Goal: Communication & Community: Participate in discussion

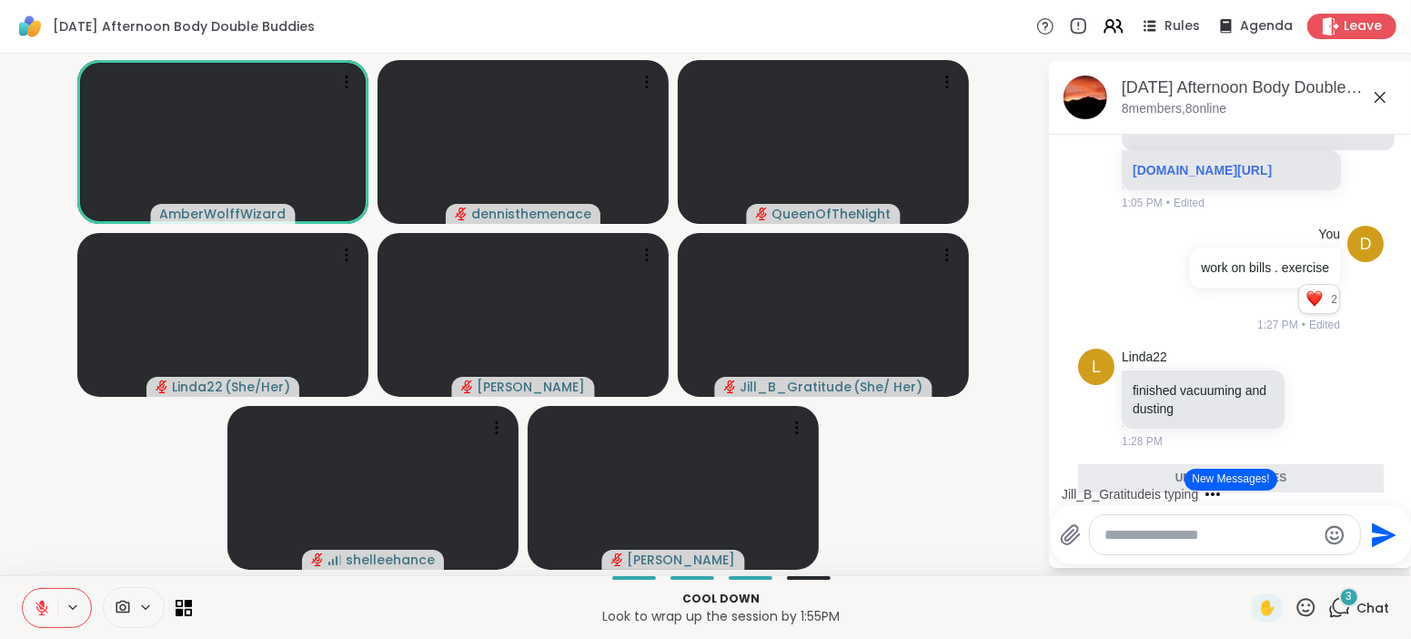
scroll to position [1054, 0]
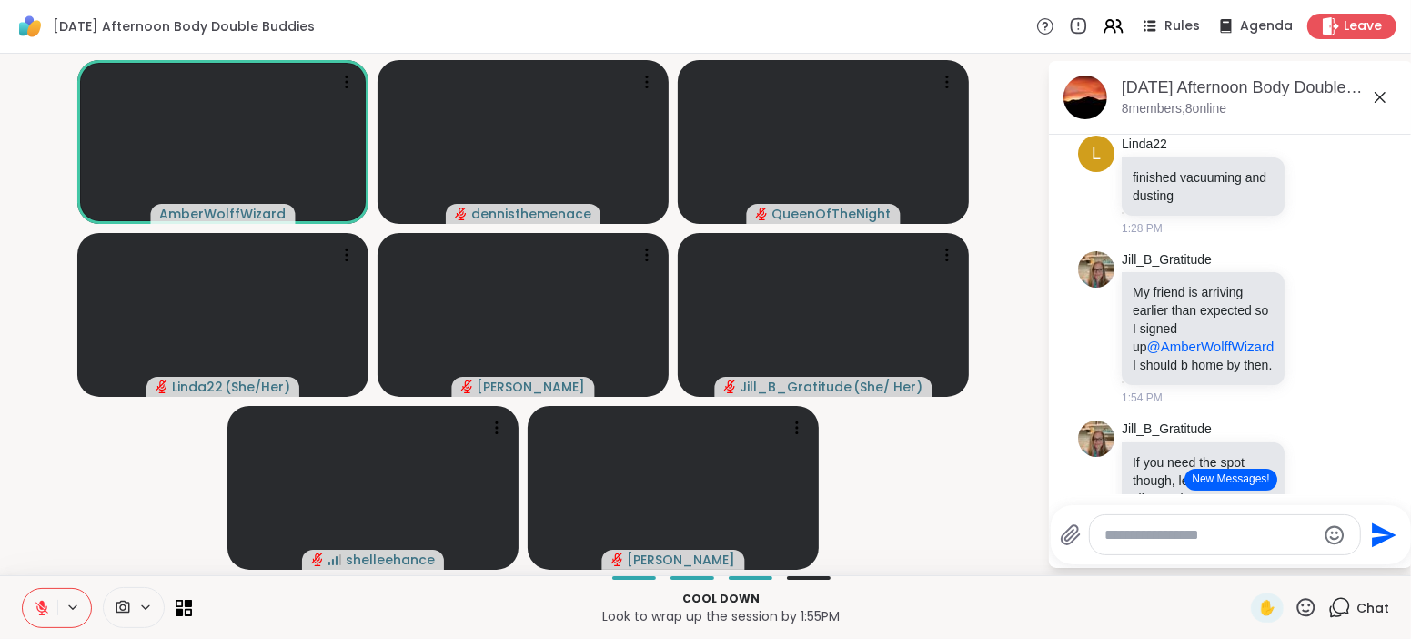
click at [1230, 482] on button "New Messages!" at bounding box center [1231, 480] width 92 height 22
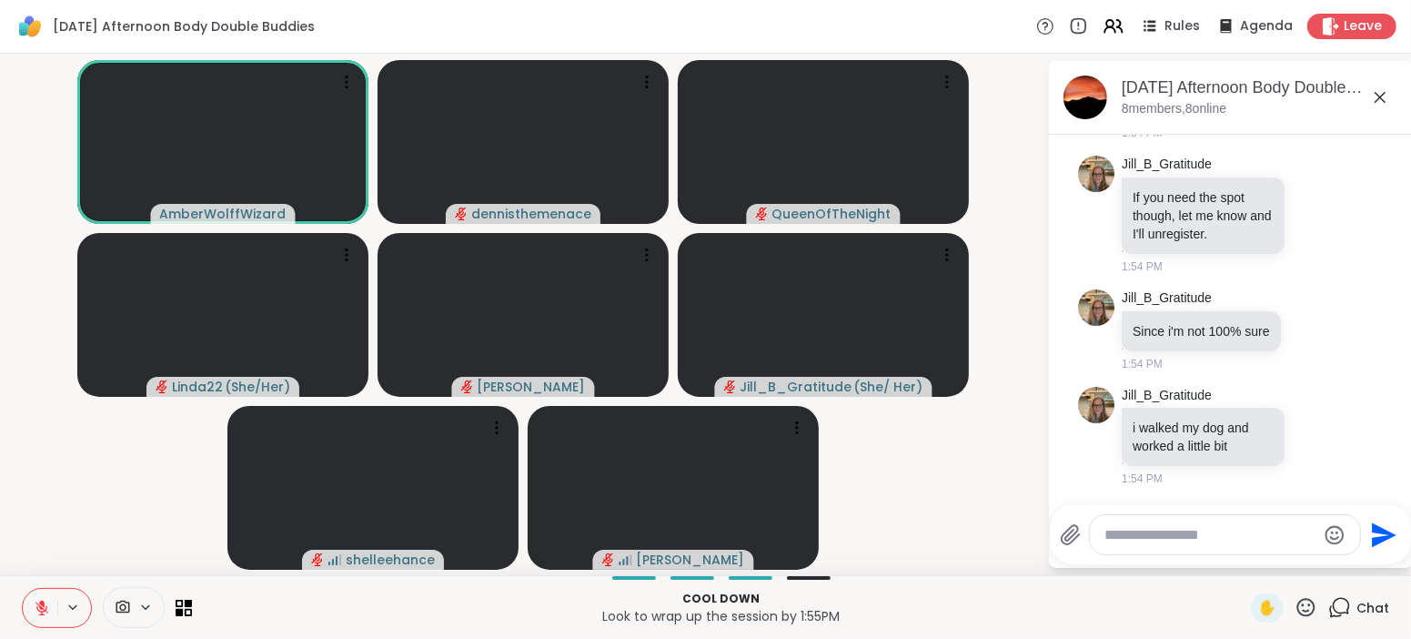
scroll to position [1382, 0]
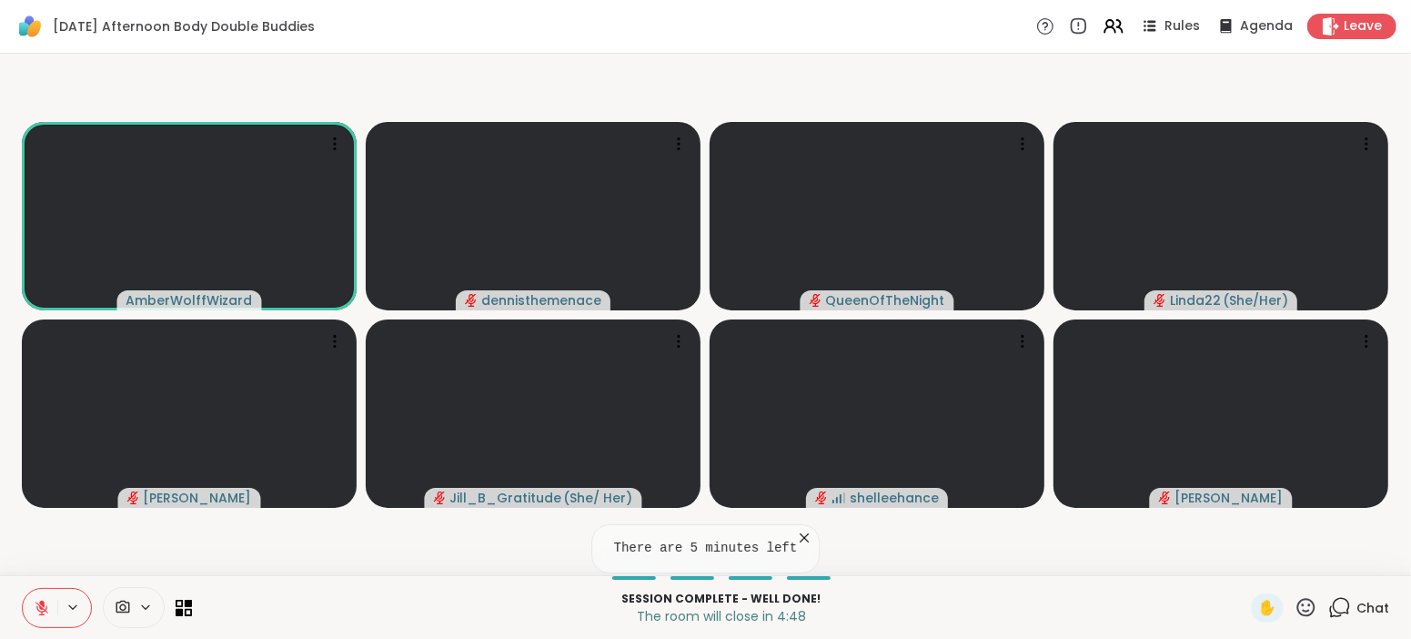
click at [41, 611] on icon at bounding box center [42, 608] width 16 height 16
click at [1374, 608] on span "Chat" at bounding box center [1373, 608] width 33 height 18
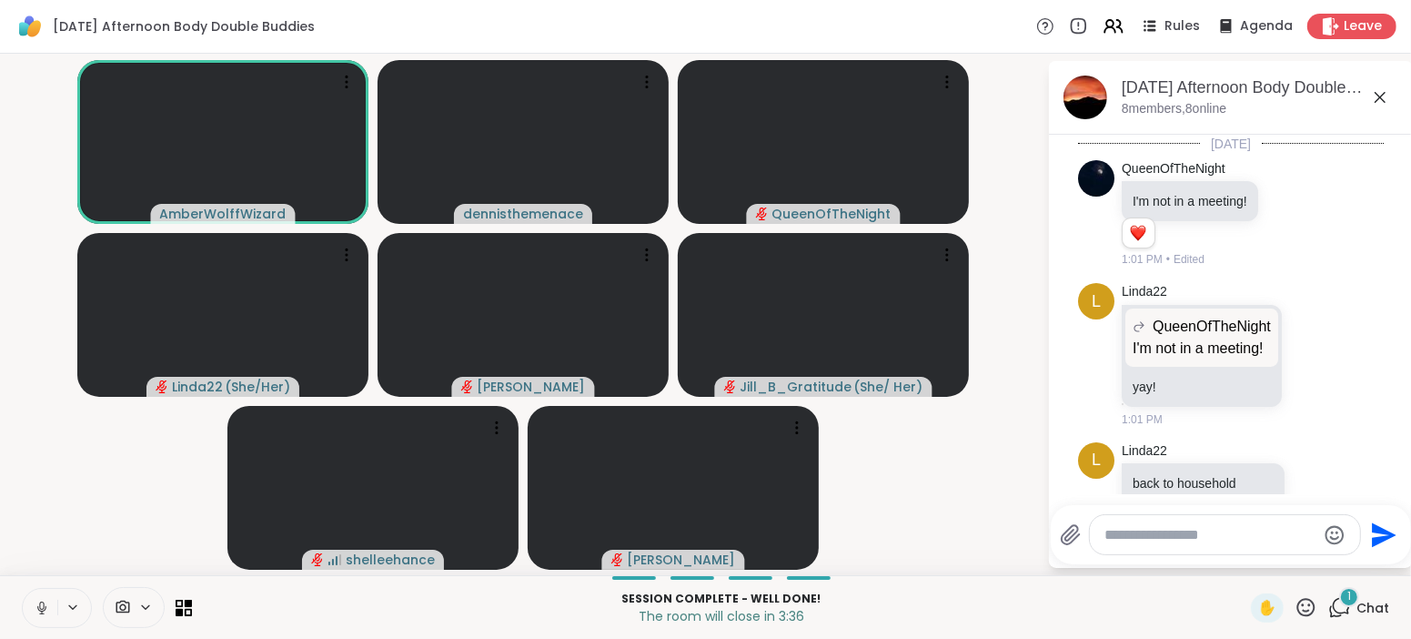
scroll to position [1647, 0]
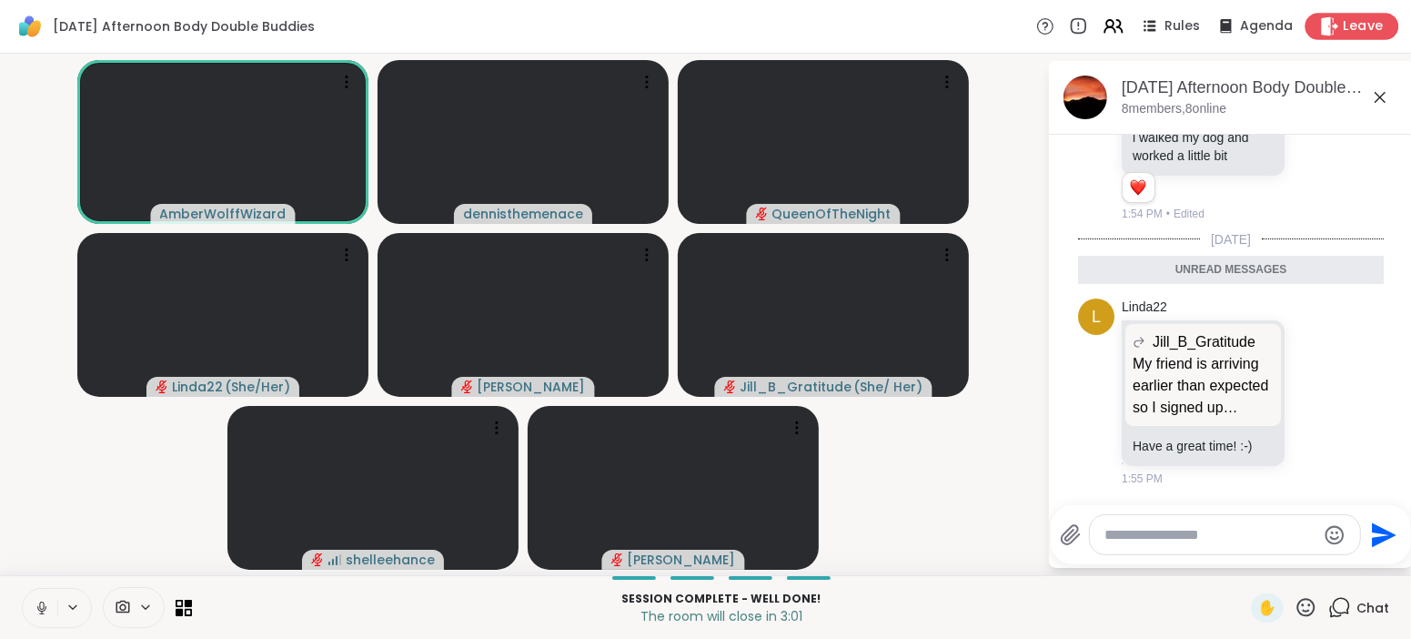
click at [1362, 25] on span "Leave" at bounding box center [1364, 26] width 40 height 19
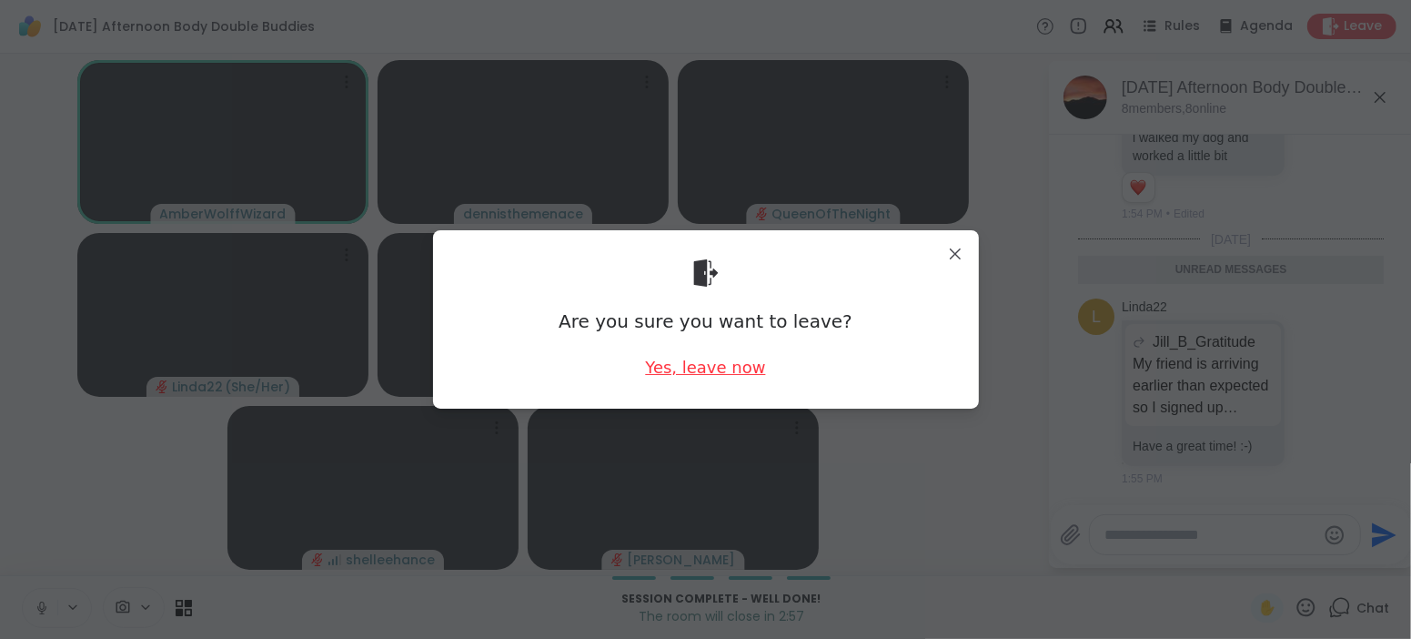
click at [692, 366] on div "Yes, leave now" at bounding box center [705, 367] width 120 height 23
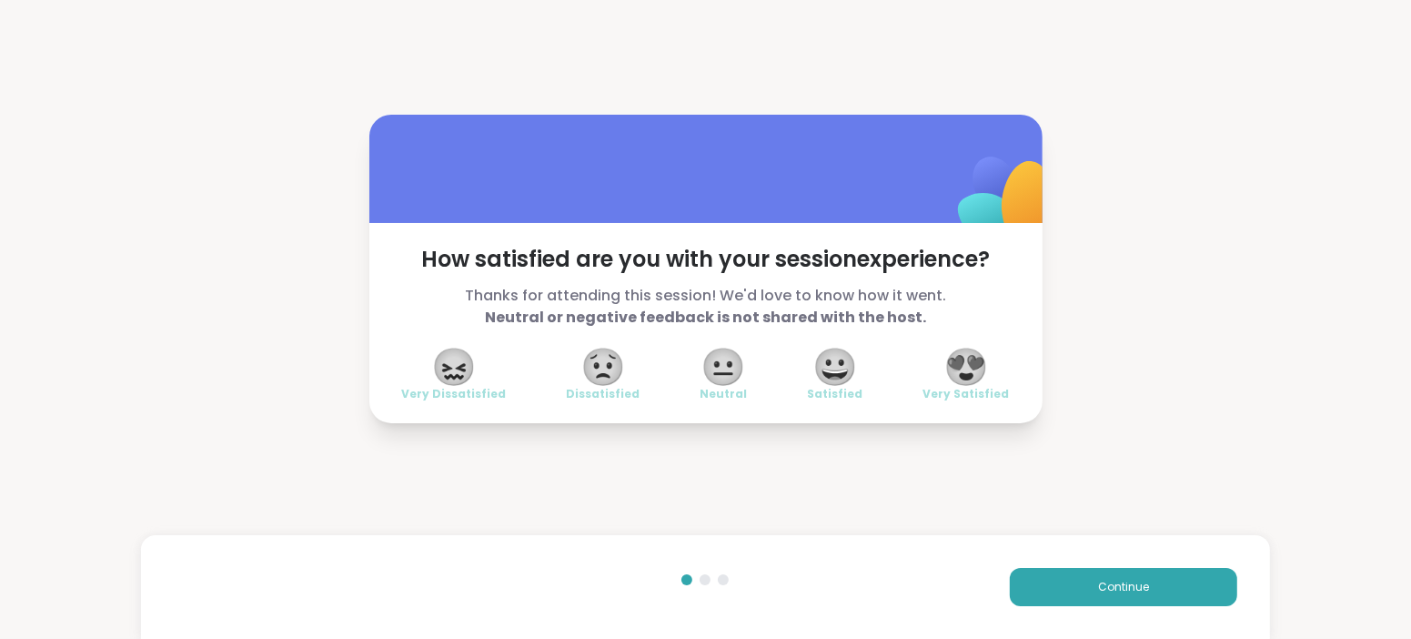
click at [967, 373] on span "😍" at bounding box center [966, 366] width 45 height 33
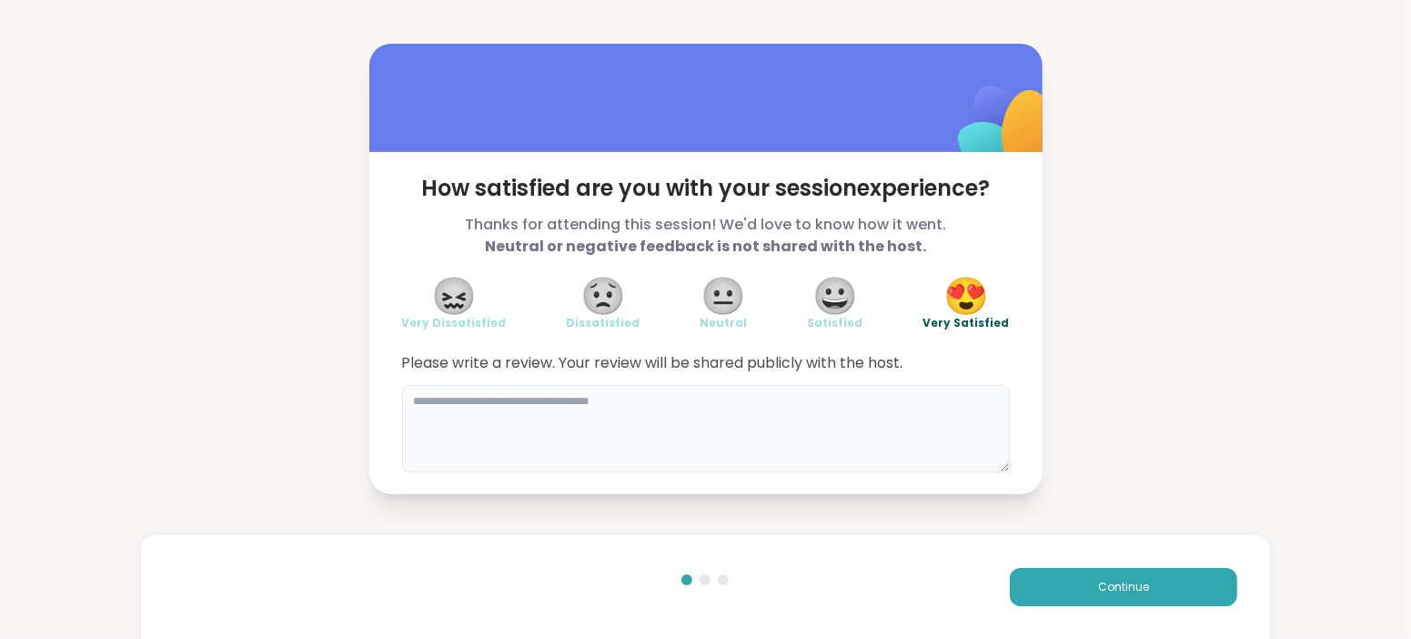
click at [672, 385] on textarea at bounding box center [706, 428] width 608 height 87
type textarea "*********"
click at [641, 365] on span "Please write a review. Your review will be shared publicly with the host." at bounding box center [706, 363] width 608 height 22
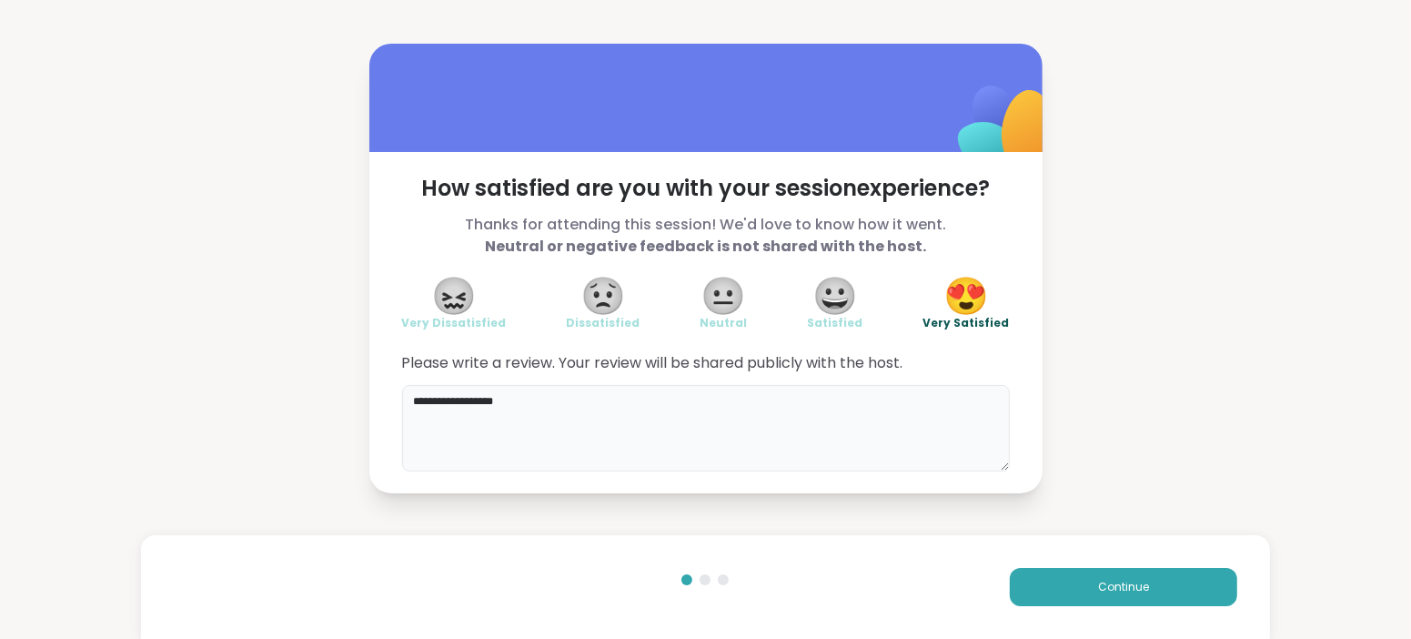
click at [609, 393] on textarea "**********" at bounding box center [706, 428] width 608 height 87
type textarea "**********"
click at [1124, 588] on span "Continue" at bounding box center [1123, 587] width 51 height 16
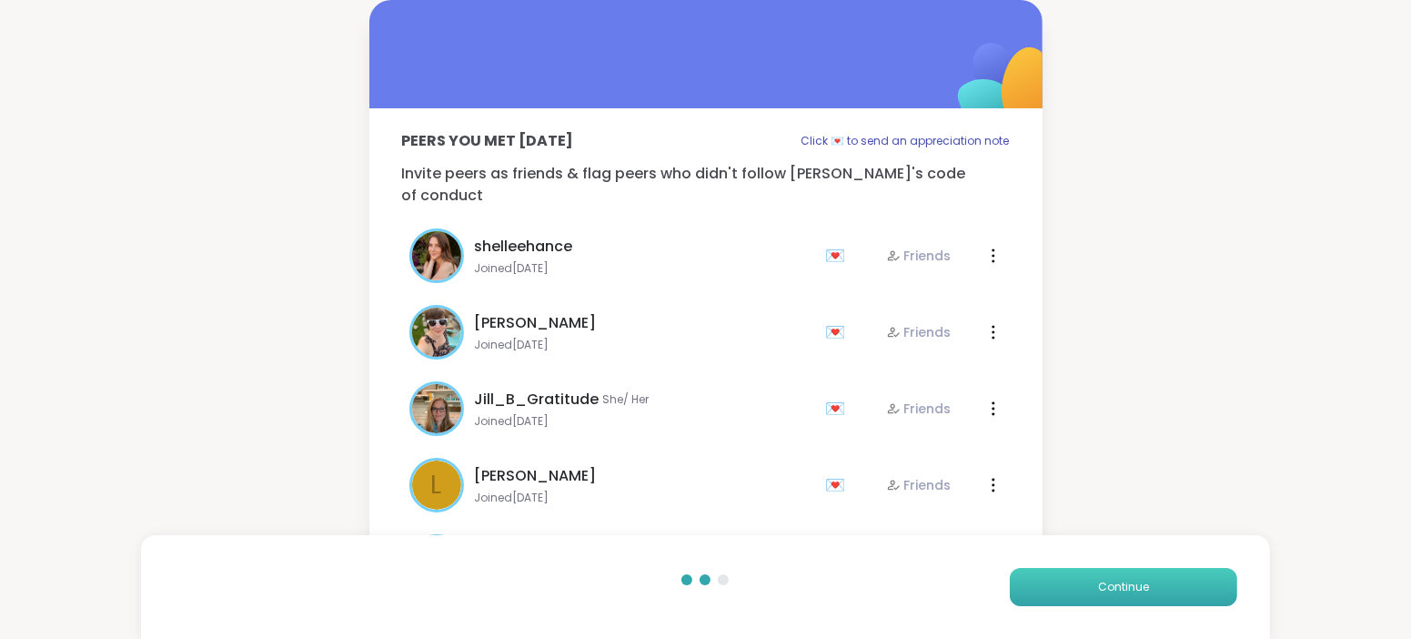
click at [1133, 586] on span "Continue" at bounding box center [1123, 587] width 51 height 16
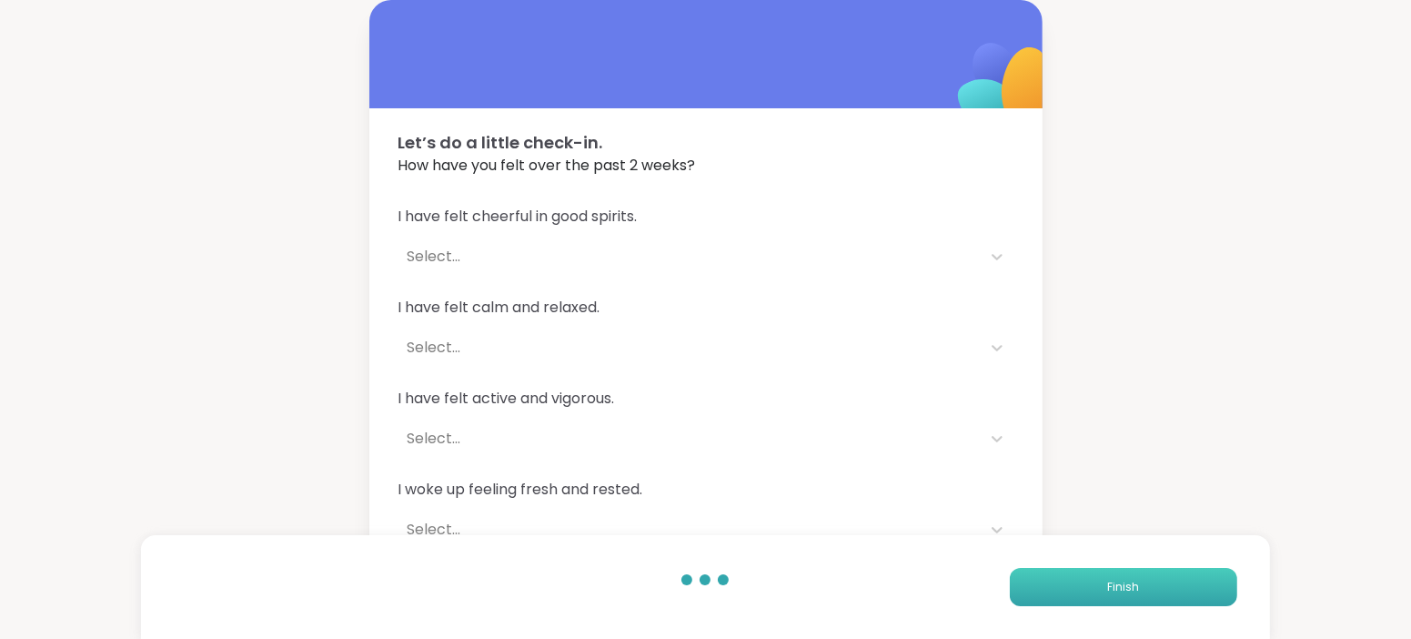
click at [1136, 589] on span "Finish" at bounding box center [1123, 587] width 32 height 16
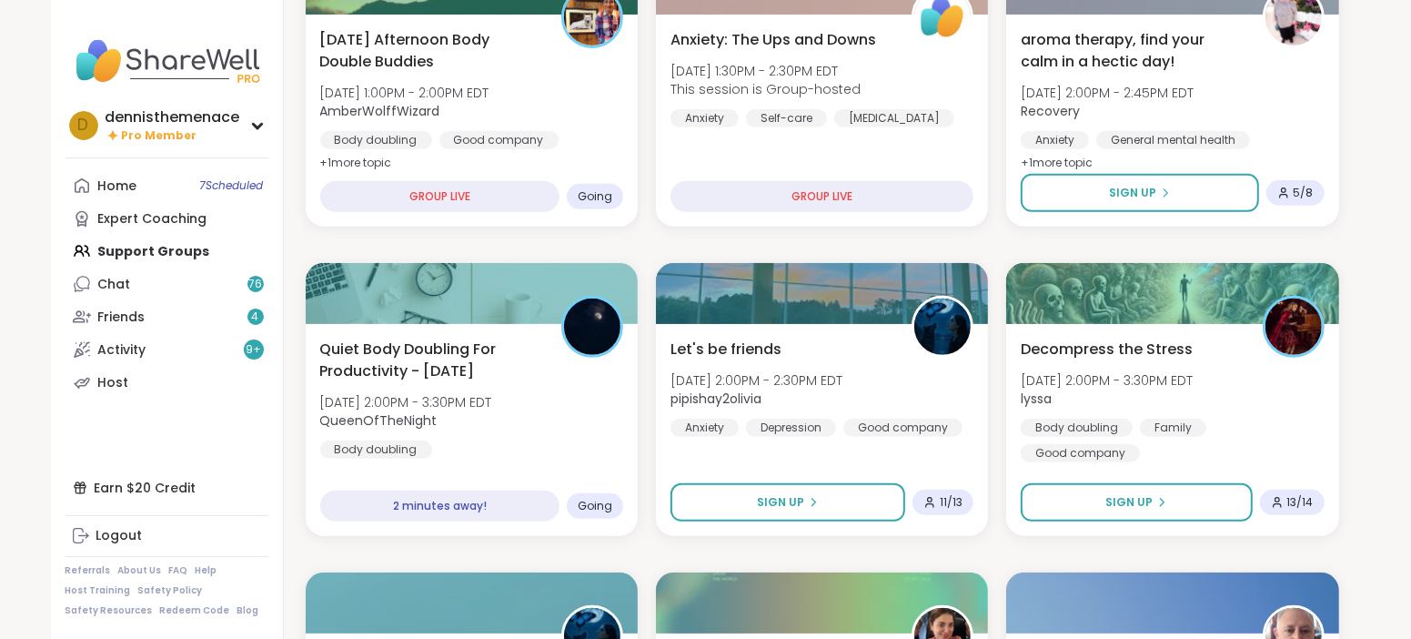
scroll to position [591, 0]
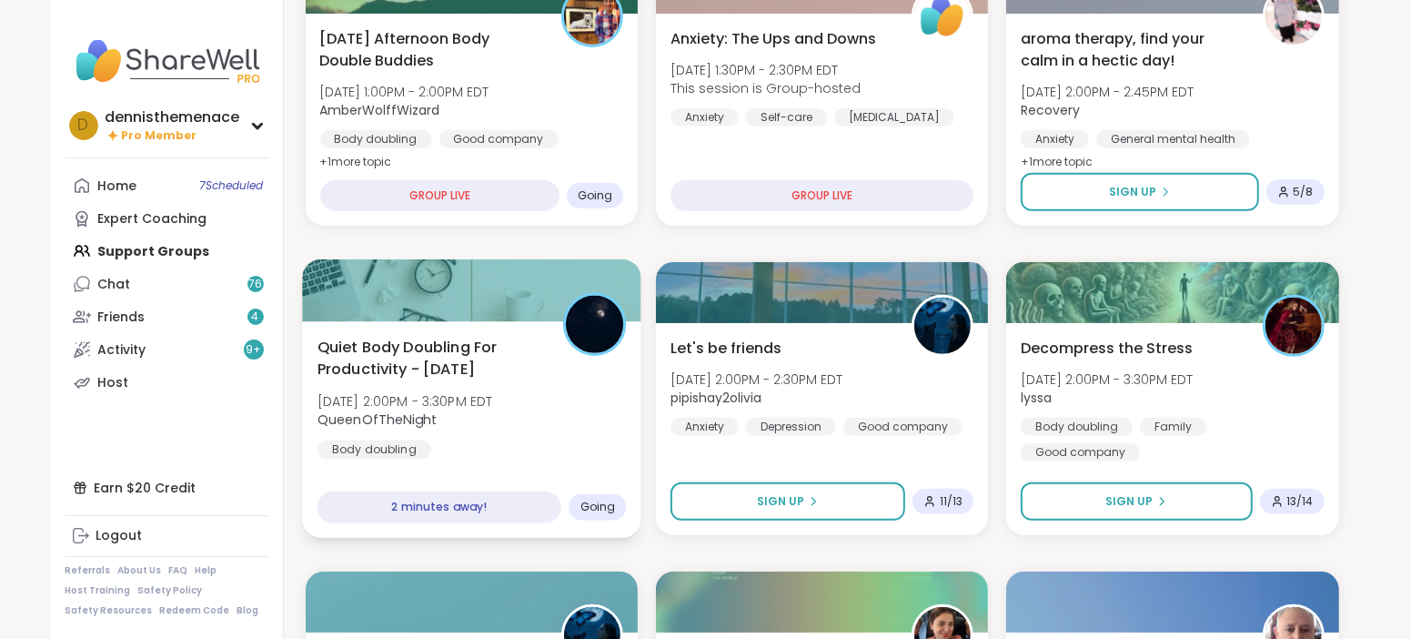
click at [416, 383] on div "Quiet Body Doubling For Productivity - [DATE] [DATE] 2:00PM - 3:30PM EDT QueenO…" at bounding box center [471, 397] width 309 height 123
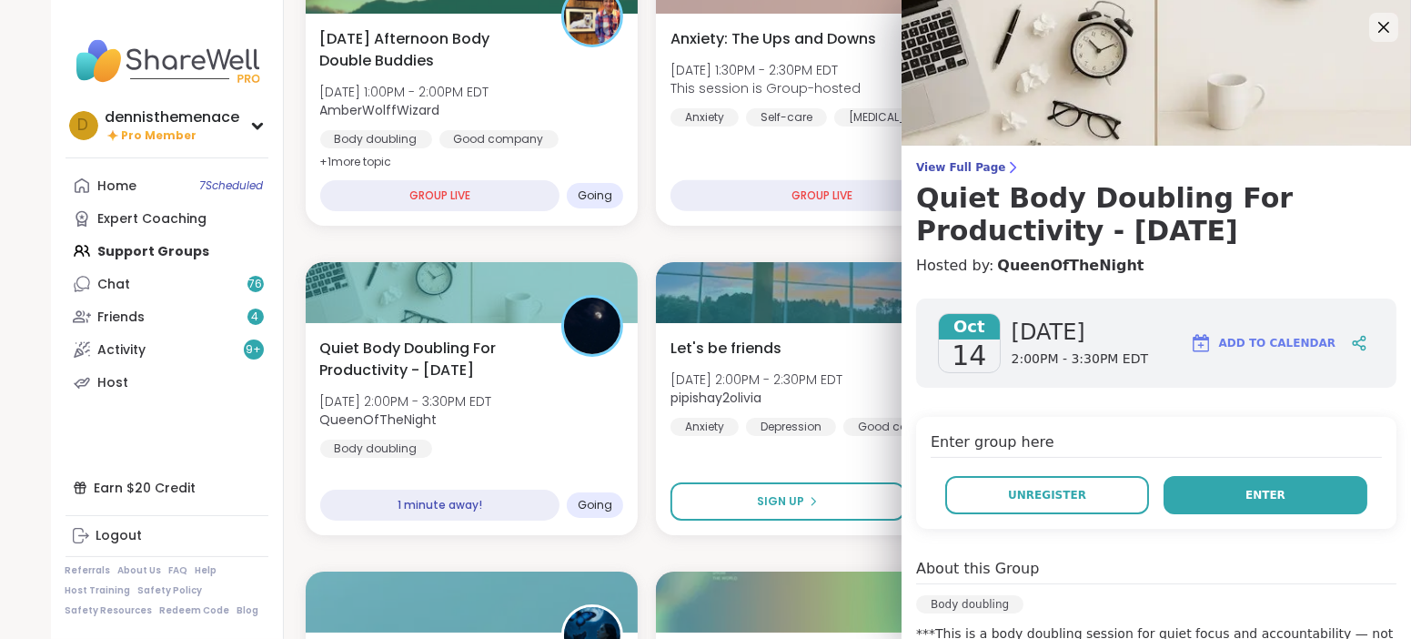
click at [1250, 494] on span "Enter" at bounding box center [1266, 495] width 40 height 16
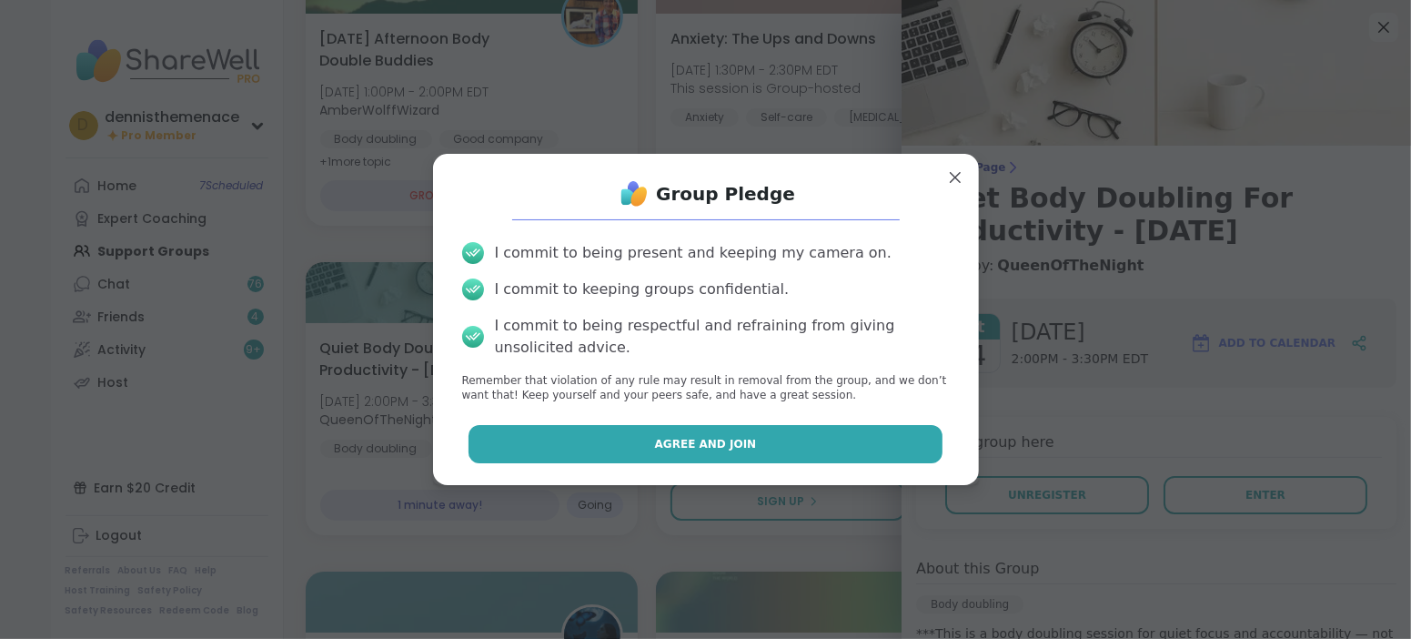
click at [780, 456] on button "Agree and Join" at bounding box center [706, 444] width 474 height 38
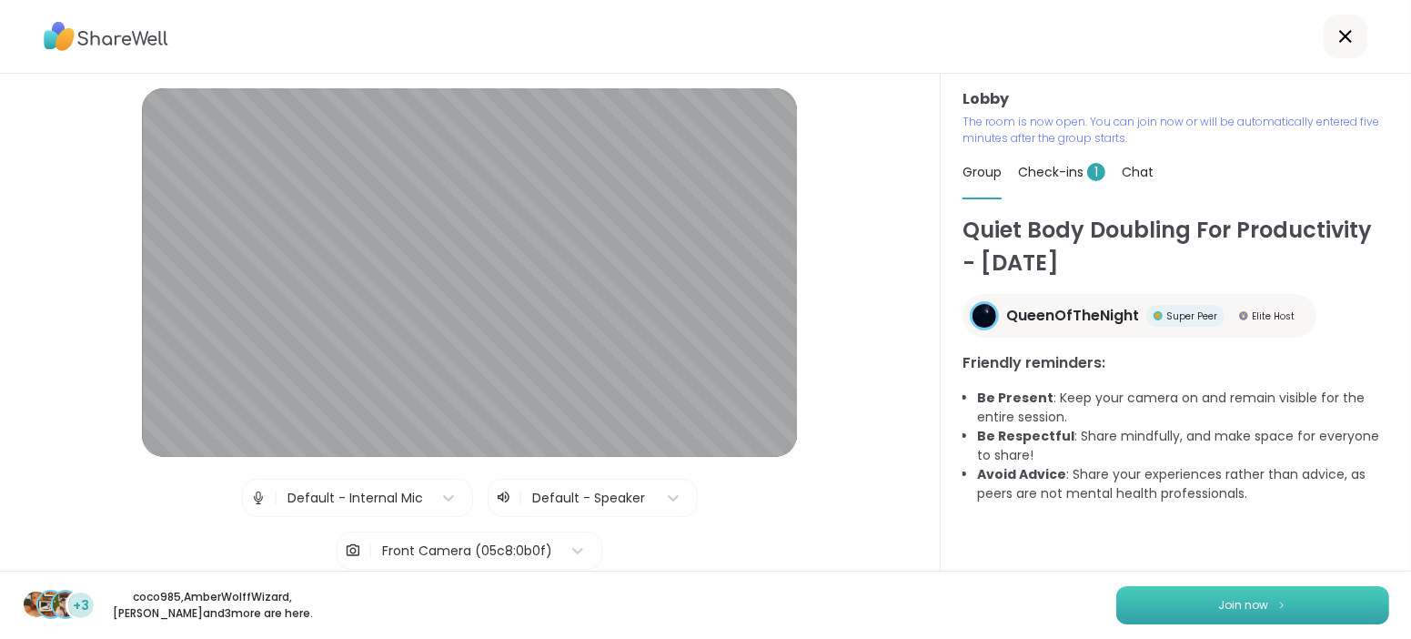
click at [1239, 606] on span "Join now" at bounding box center [1244, 605] width 50 height 16
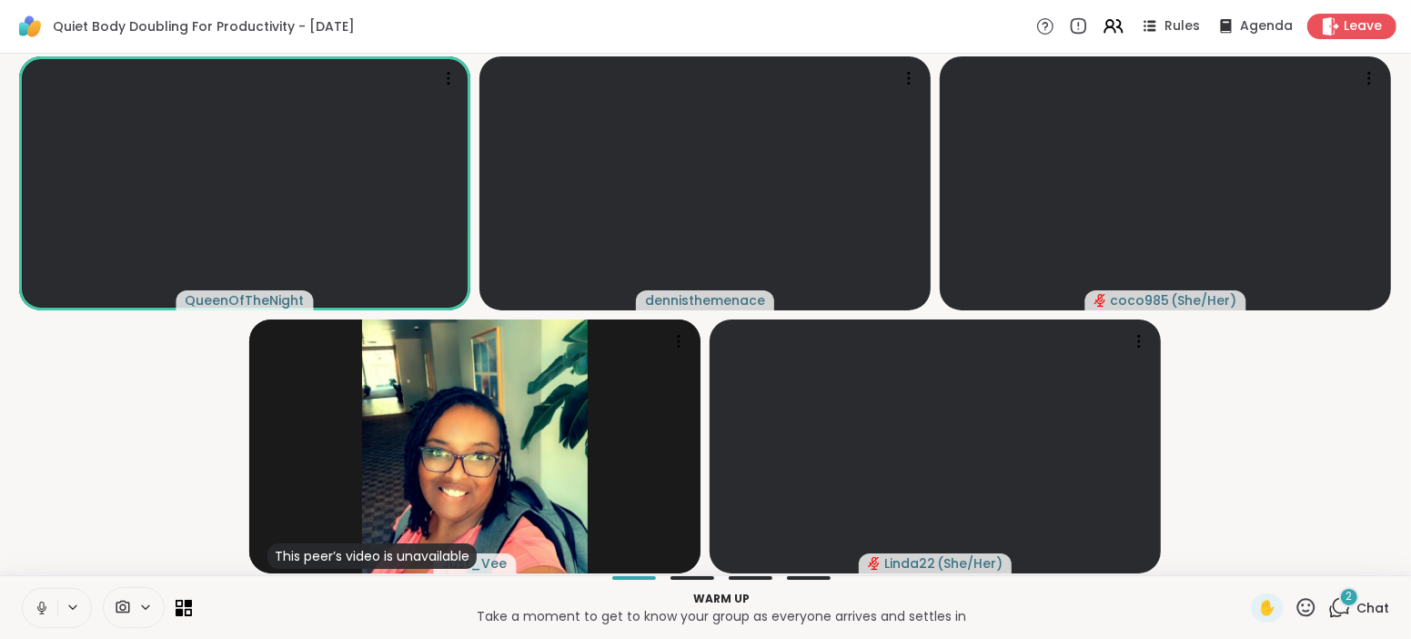
click at [41, 608] on icon at bounding box center [42, 608] width 16 height 16
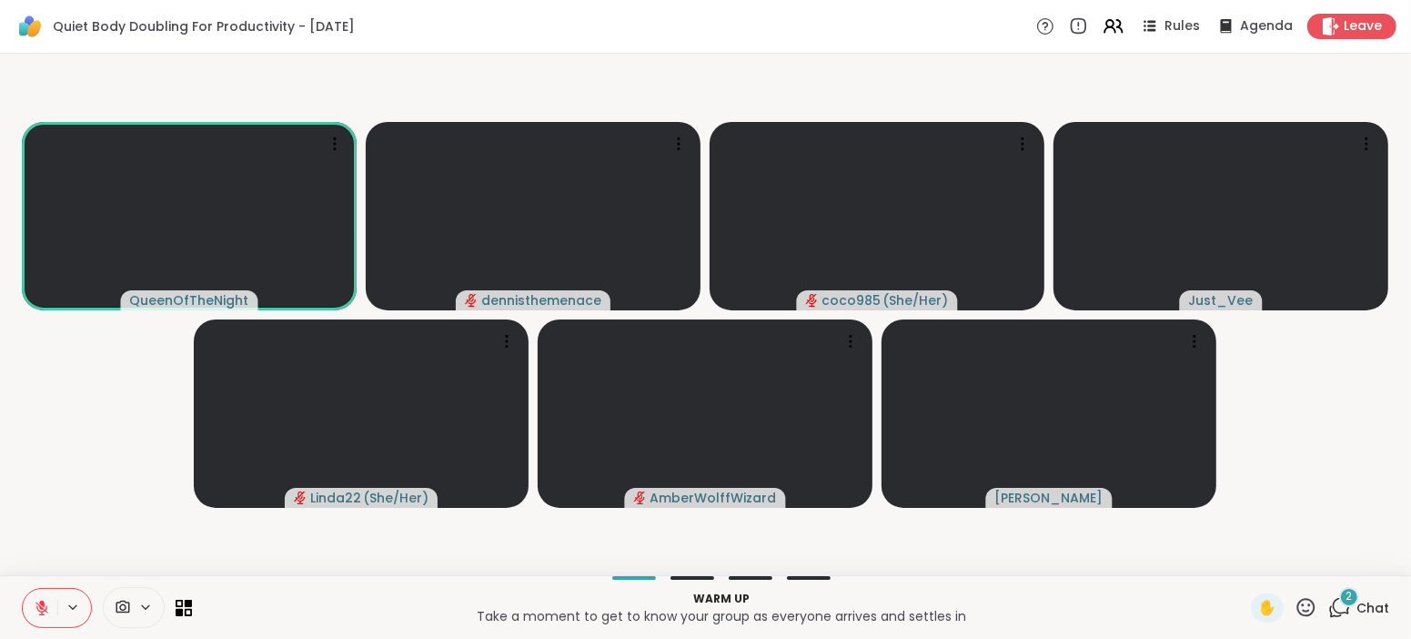
click at [1373, 607] on span "Chat" at bounding box center [1373, 608] width 33 height 18
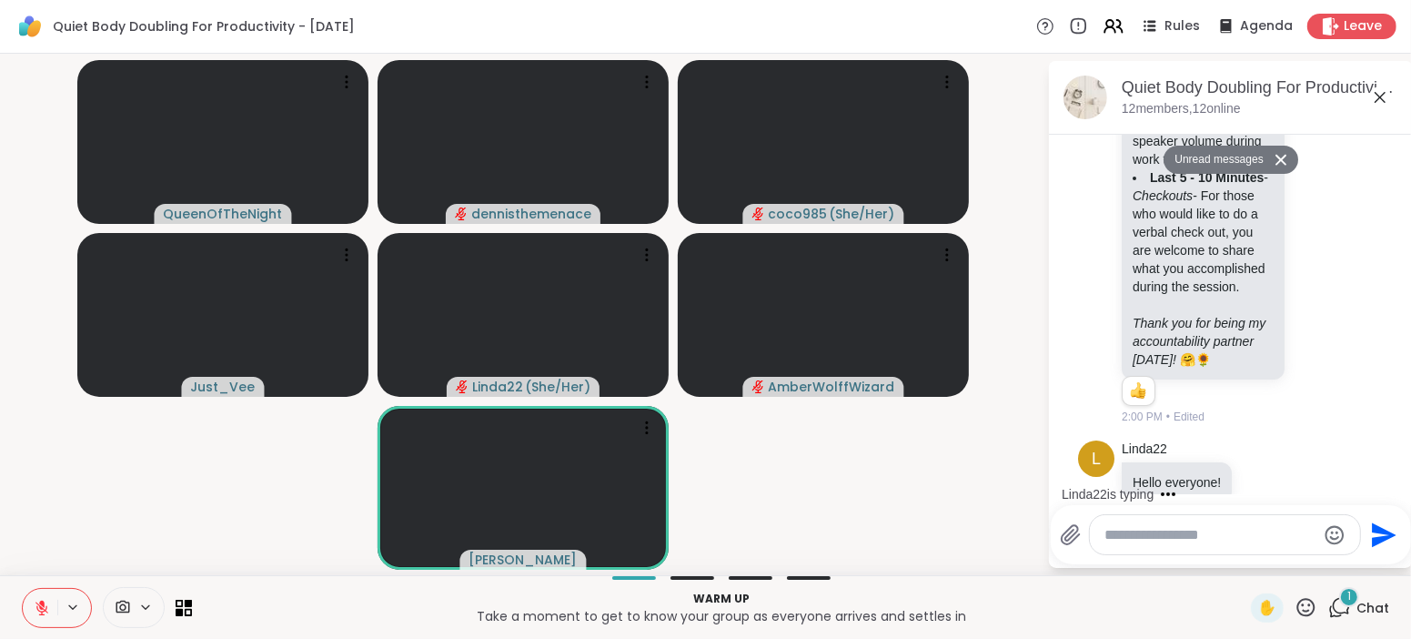
scroll to position [1595, 0]
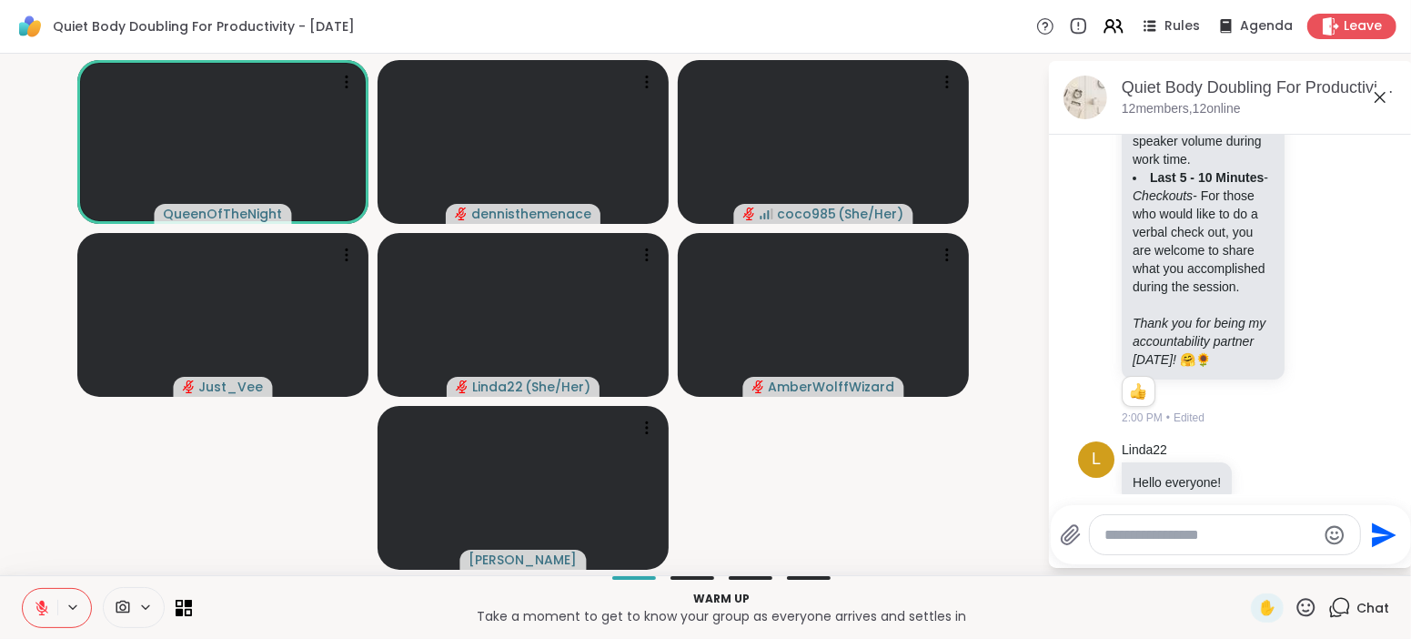
click at [1225, 534] on textarea "Type your message" at bounding box center [1211, 535] width 212 height 18
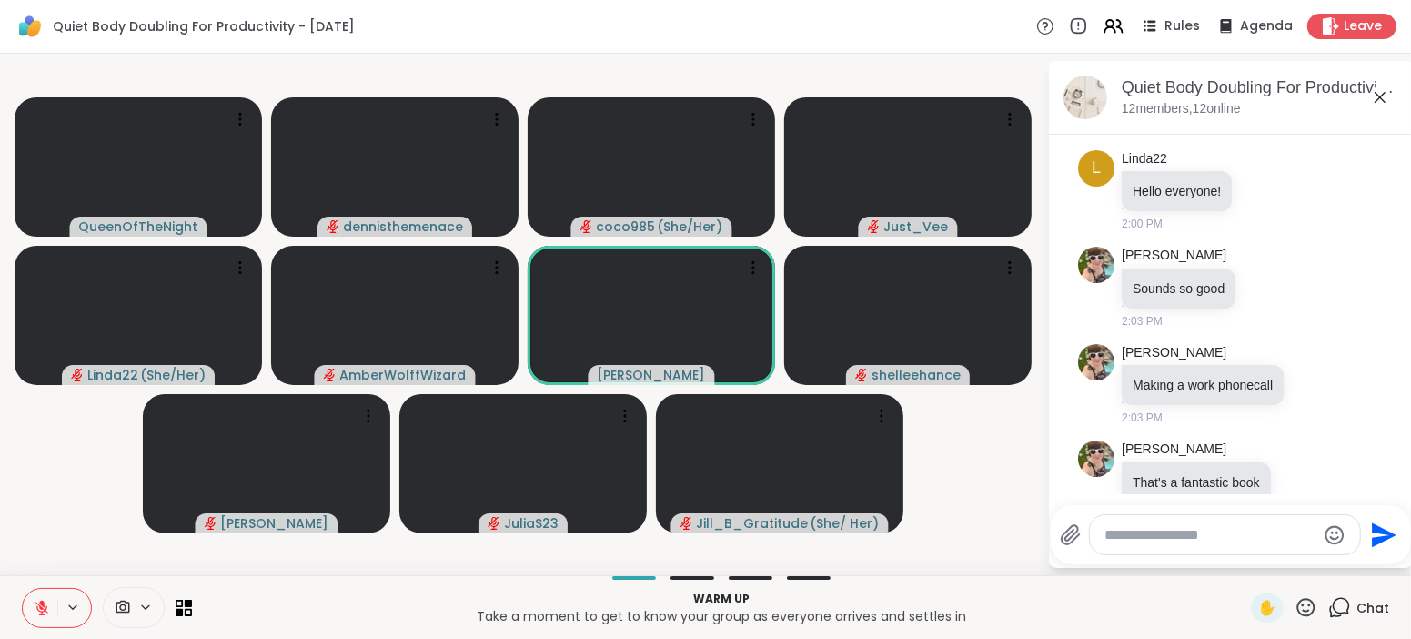
scroll to position [1914, 0]
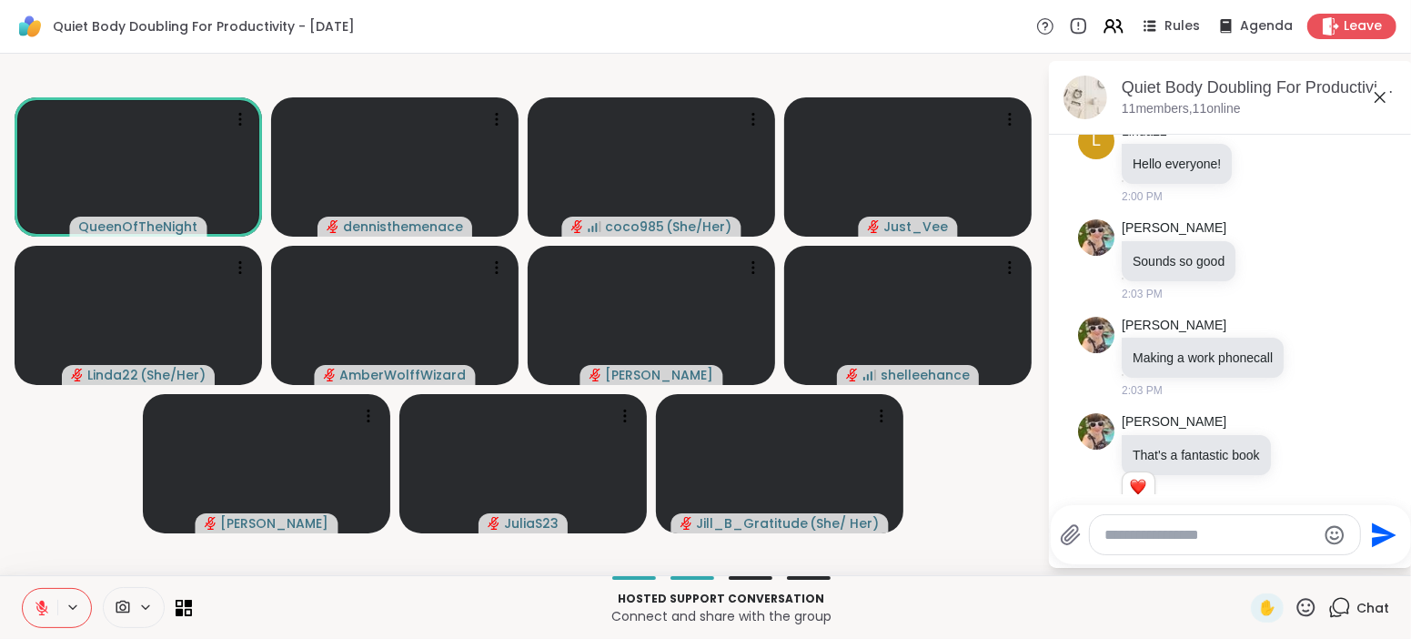
click at [1217, 536] on textarea "Type your message" at bounding box center [1211, 535] width 212 height 18
click at [1243, 533] on textarea "Type your message" at bounding box center [1211, 535] width 212 height 18
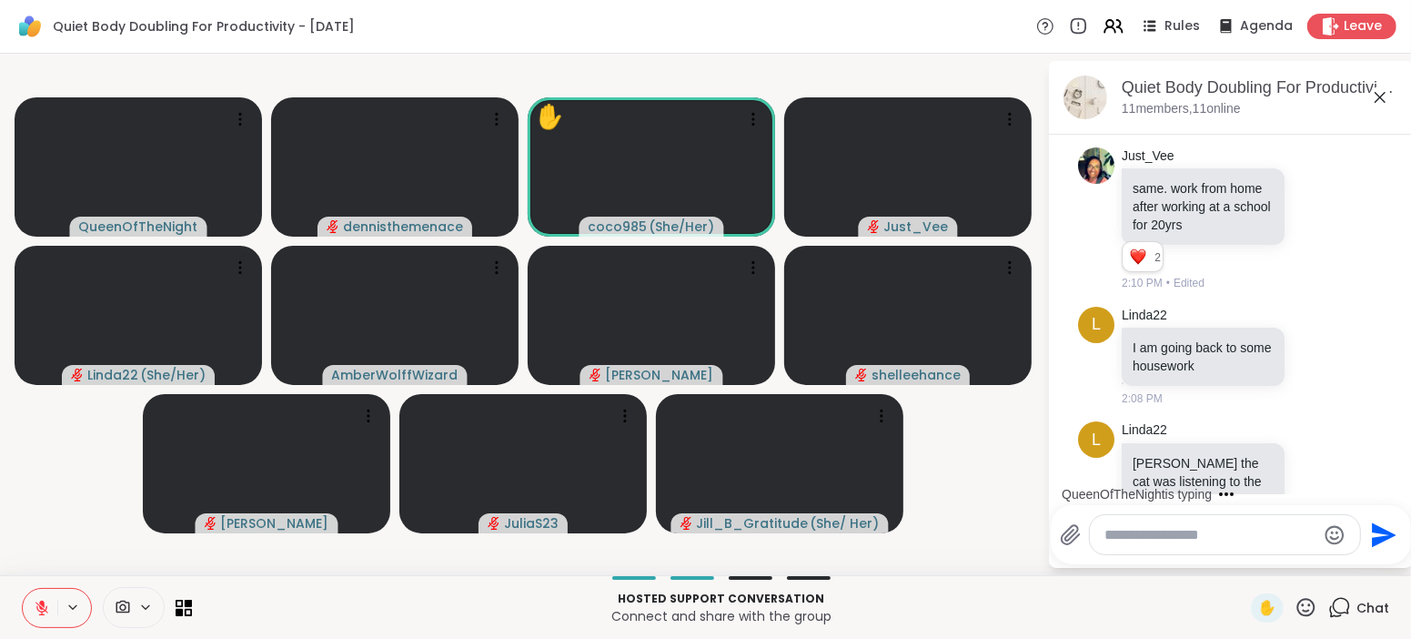
scroll to position [2505, 0]
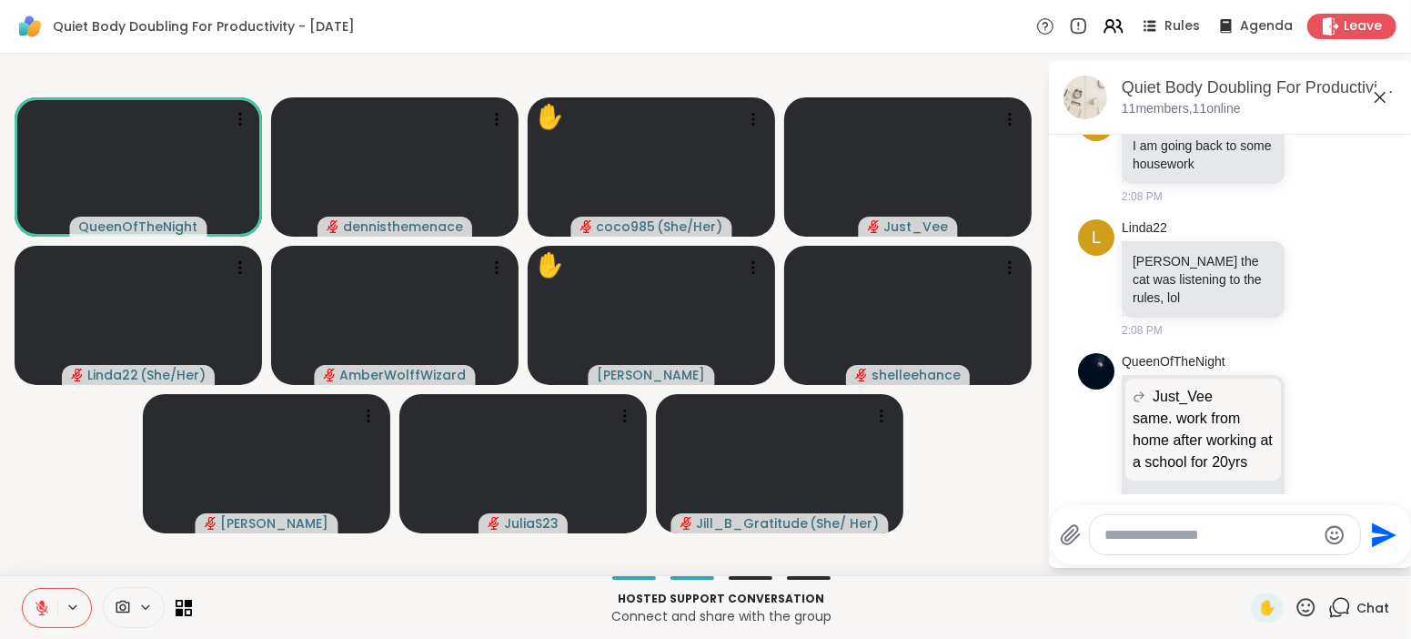
click at [45, 612] on icon at bounding box center [42, 608] width 16 height 16
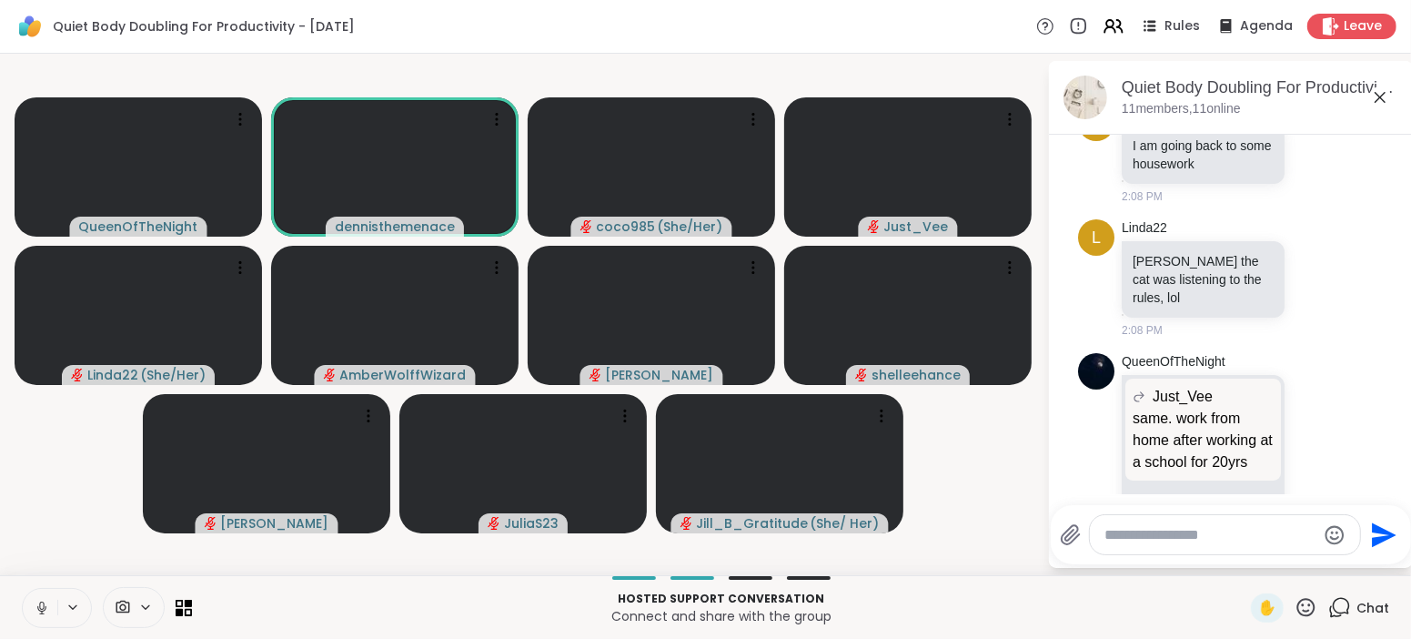
click at [32, 616] on button at bounding box center [40, 608] width 35 height 38
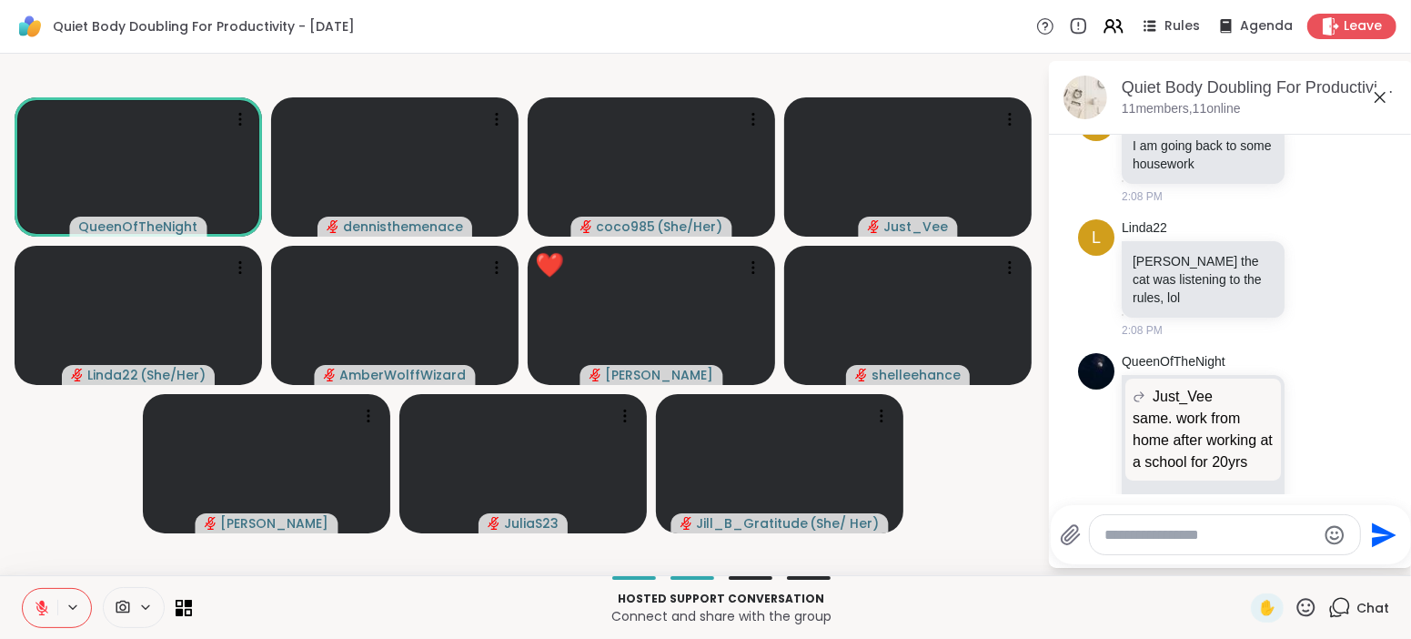
click at [51, 605] on button at bounding box center [40, 608] width 35 height 38
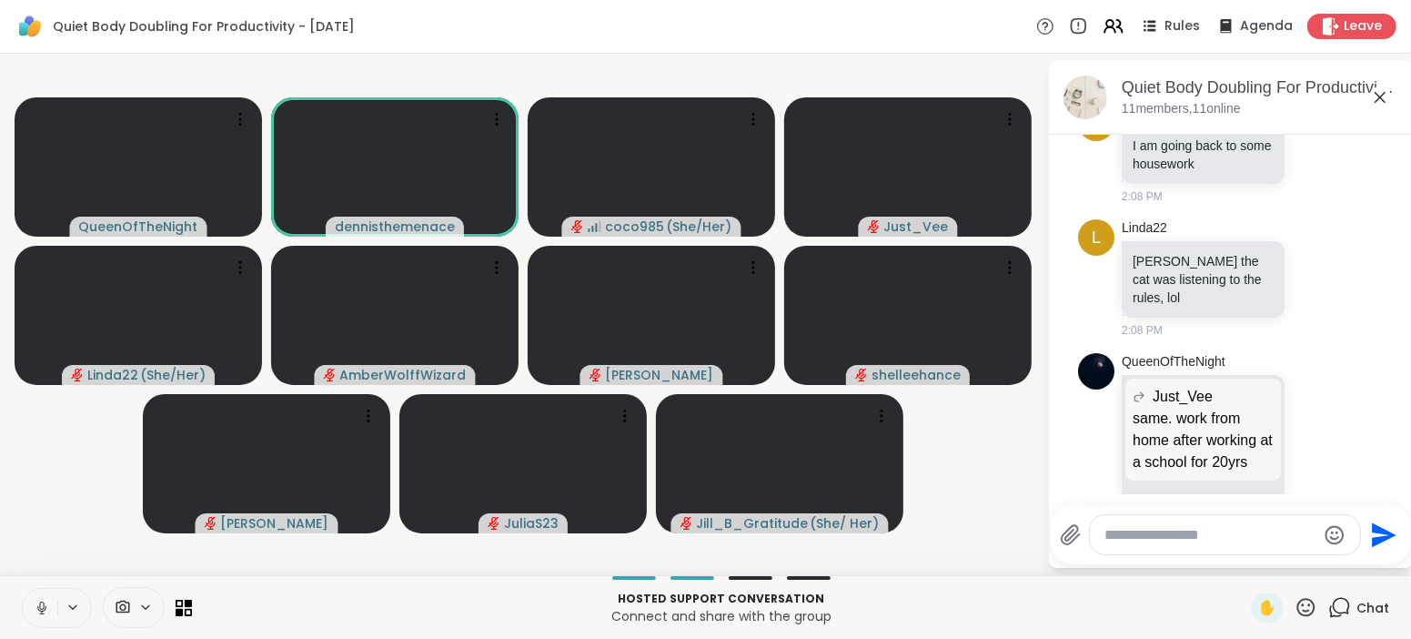
click at [40, 602] on icon at bounding box center [41, 605] width 5 height 8
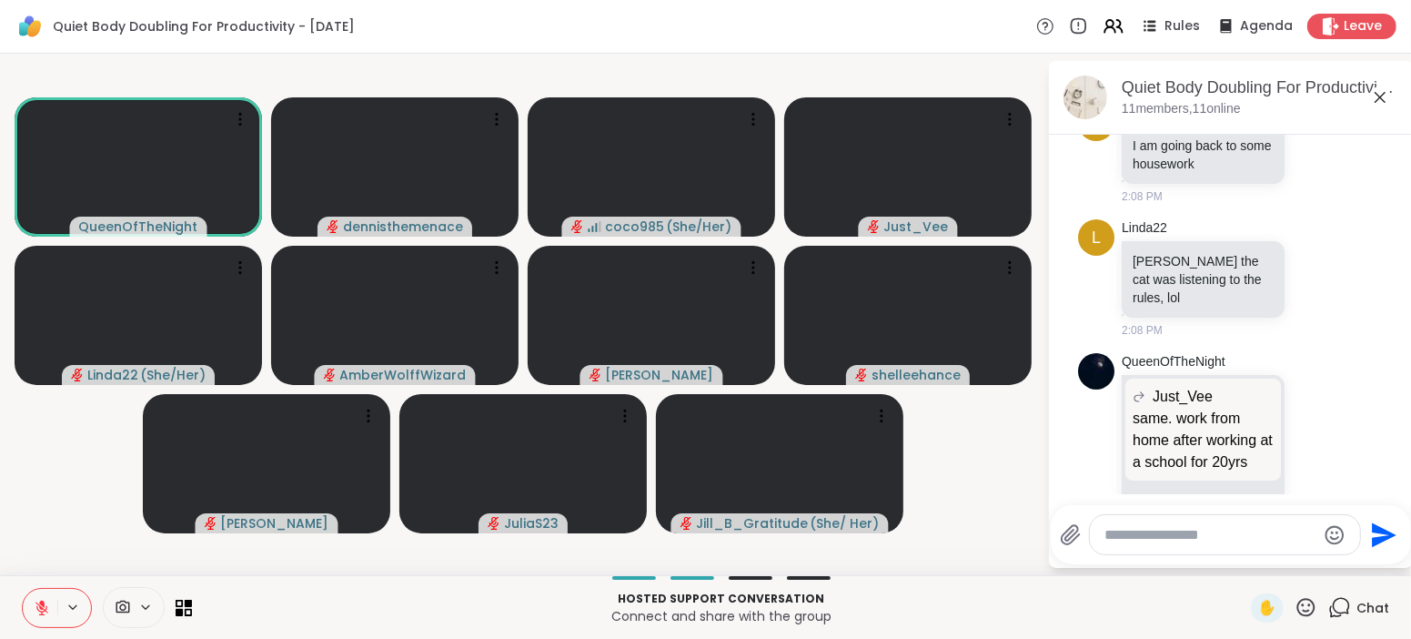
click at [1250, 530] on textarea "Type your message" at bounding box center [1211, 535] width 212 height 18
